Goal: Communication & Community: Answer question/provide support

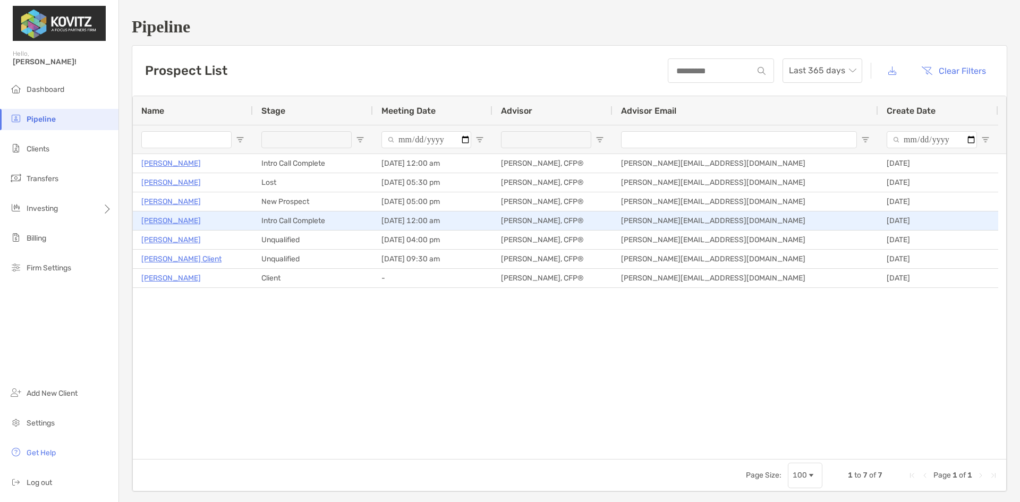
click at [167, 217] on p "[PERSON_NAME]" at bounding box center [171, 220] width 60 height 13
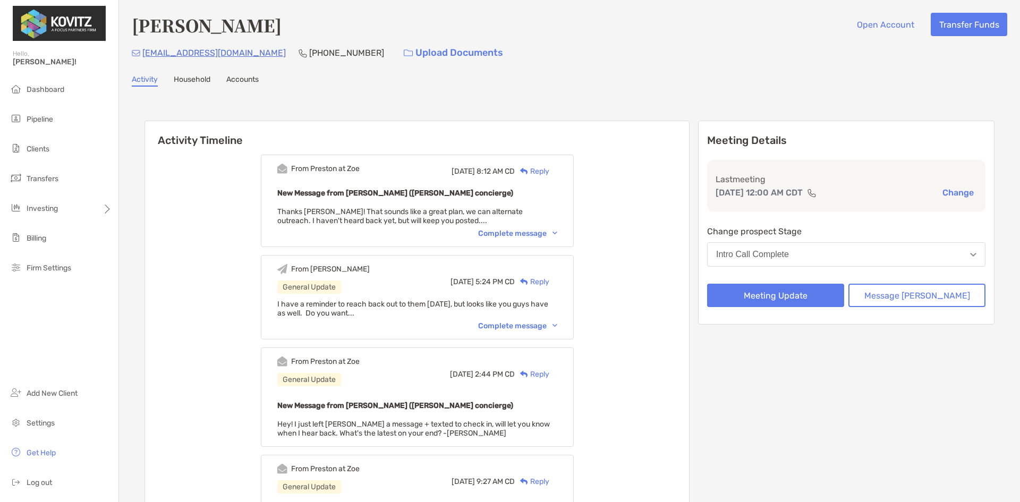
click at [516, 232] on div "Complete message" at bounding box center [517, 233] width 79 height 9
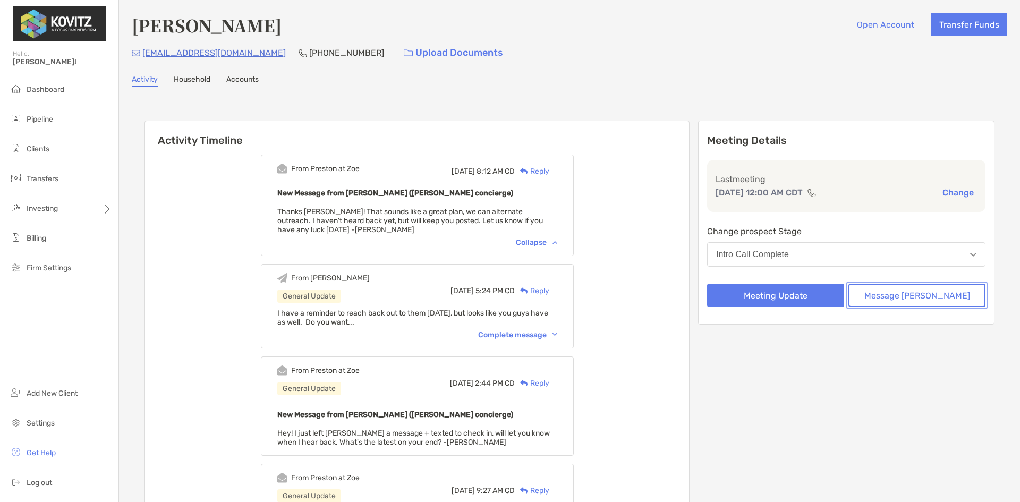
click at [921, 294] on button "Message [PERSON_NAME]" at bounding box center [917, 295] width 137 height 23
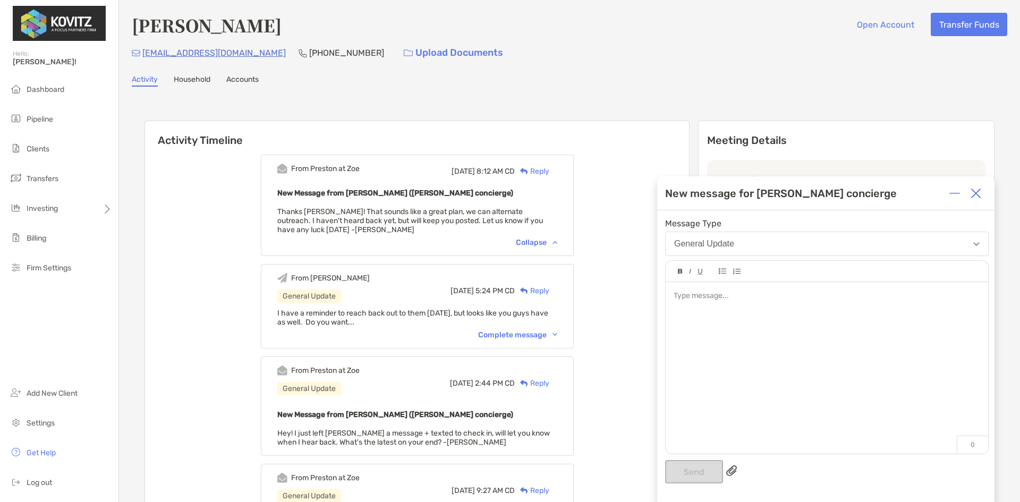
click at [709, 296] on div at bounding box center [827, 296] width 306 height 11
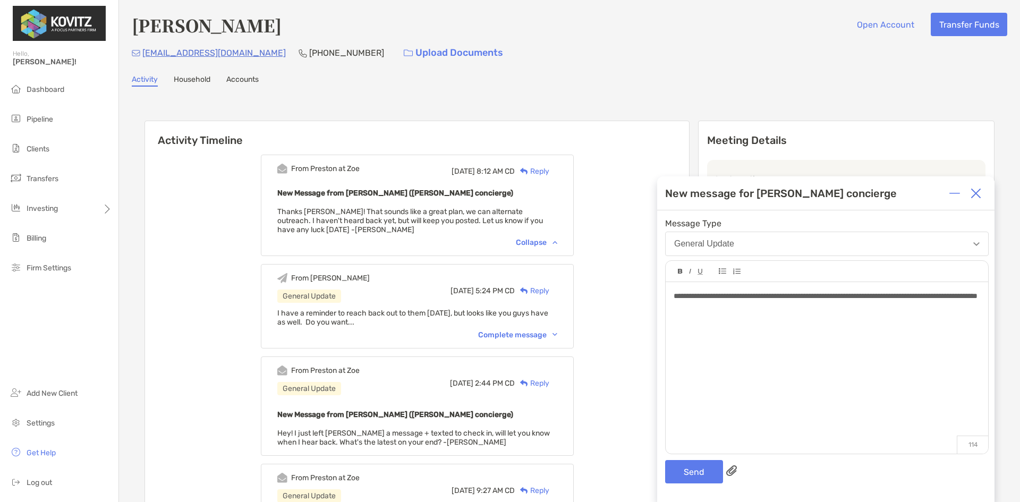
click at [713, 458] on div "**********" at bounding box center [825, 356] width 337 height 292
click at [704, 471] on button "Send" at bounding box center [694, 471] width 58 height 23
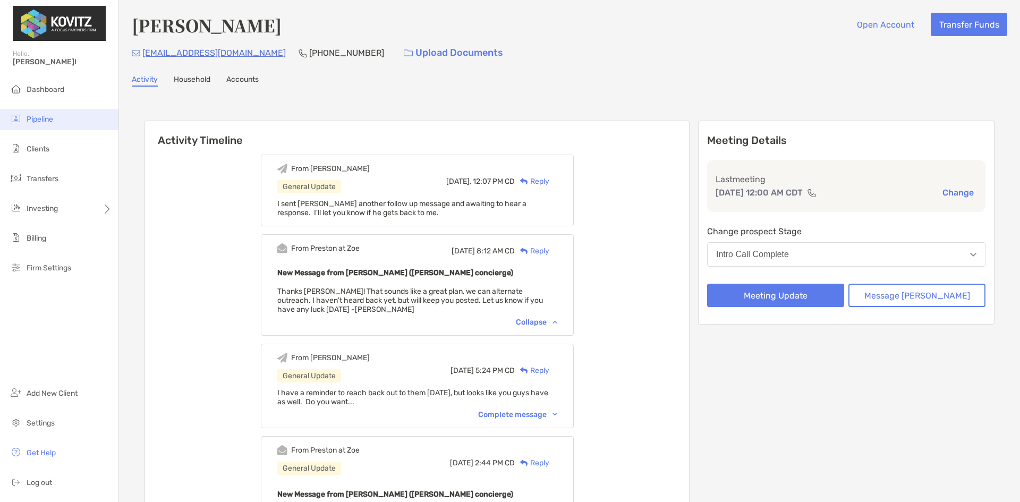
click at [41, 118] on span "Pipeline" at bounding box center [40, 119] width 27 height 9
